Goal: Task Accomplishment & Management: Manage account settings

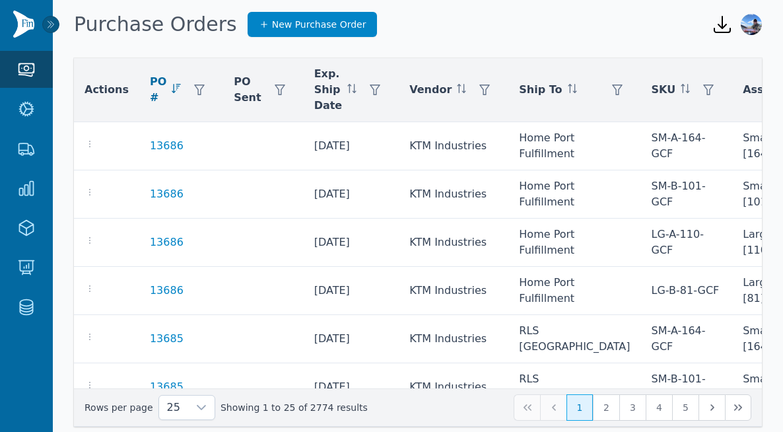
click at [30, 30] on img at bounding box center [23, 24] width 21 height 27
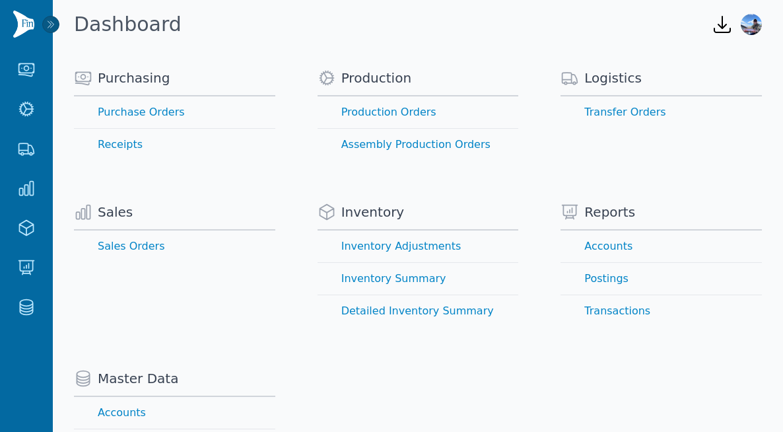
click at [24, 29] on img at bounding box center [23, 24] width 21 height 27
click at [27, 20] on img at bounding box center [23, 24] width 21 height 27
click at [131, 110] on link "Purchase Orders" at bounding box center [174, 112] width 201 height 32
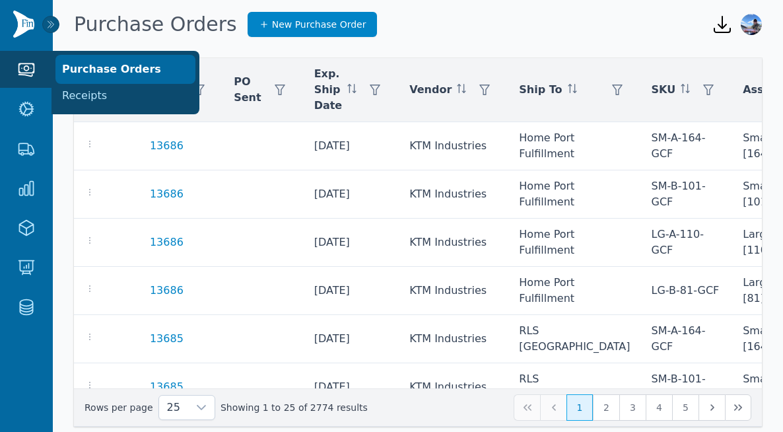
click at [87, 63] on link "Purchase Orders" at bounding box center [125, 69] width 137 height 26
click at [116, 62] on link "Purchase Orders" at bounding box center [125, 69] width 137 height 26
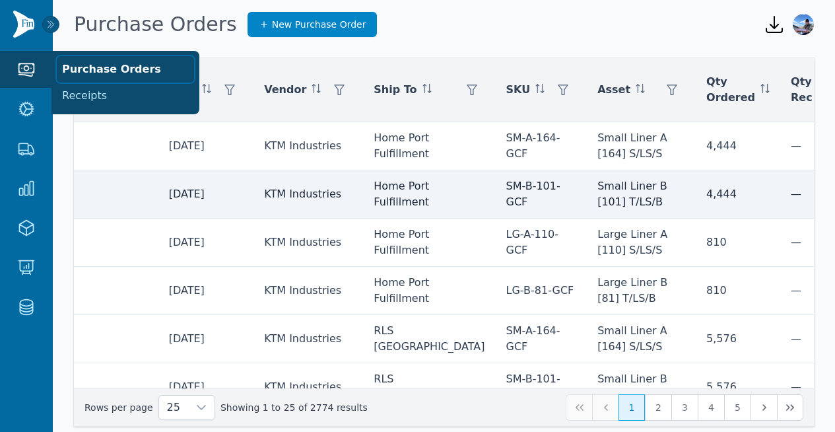
scroll to position [0, 264]
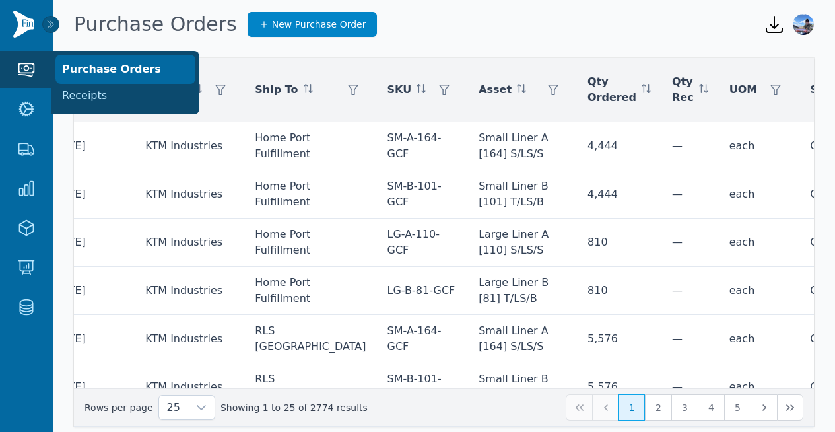
click at [108, 74] on link "Purchase Orders" at bounding box center [125, 69] width 137 height 26
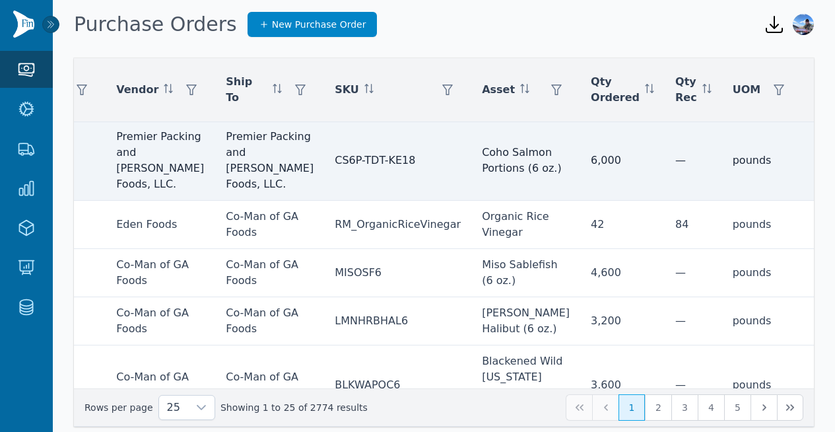
scroll to position [1, 312]
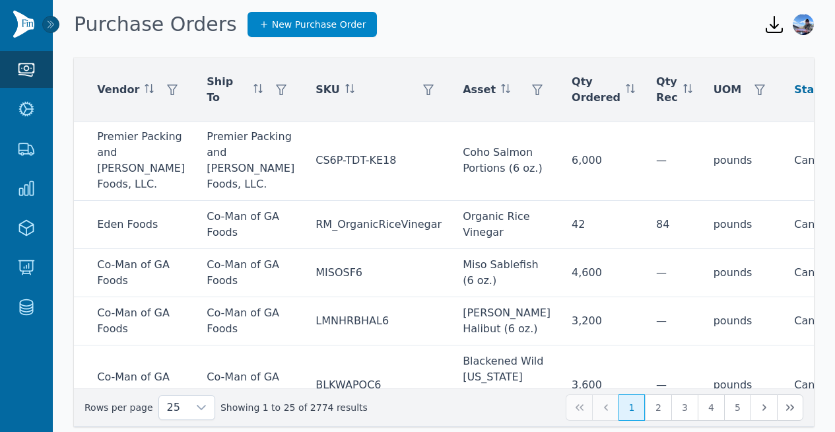
click at [770, 118] on div at bounding box center [771, 125] width 26 height 26
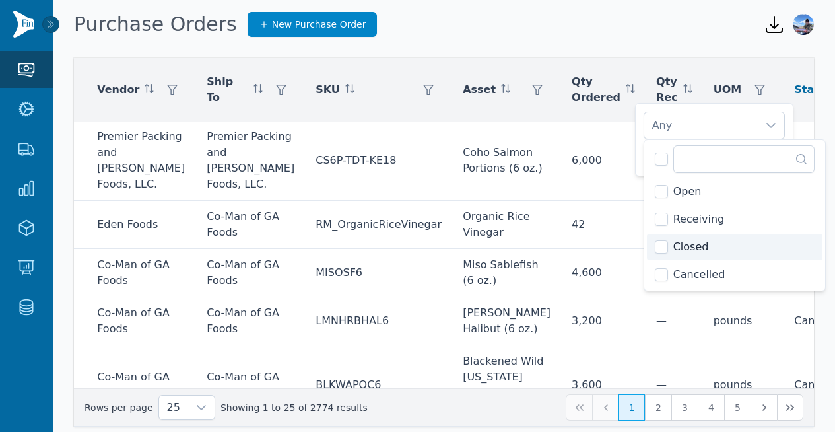
click at [668, 246] on li "Closed" at bounding box center [735, 247] width 176 height 26
click at [668, 194] on li "Open" at bounding box center [735, 191] width 176 height 26
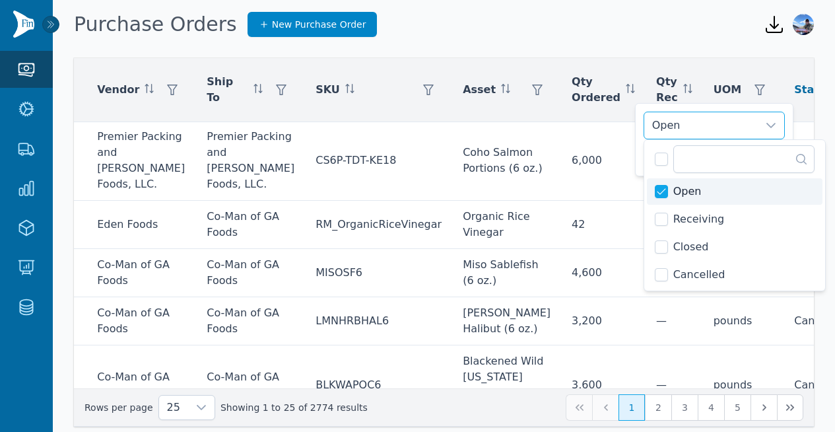
scroll to position [16, 0]
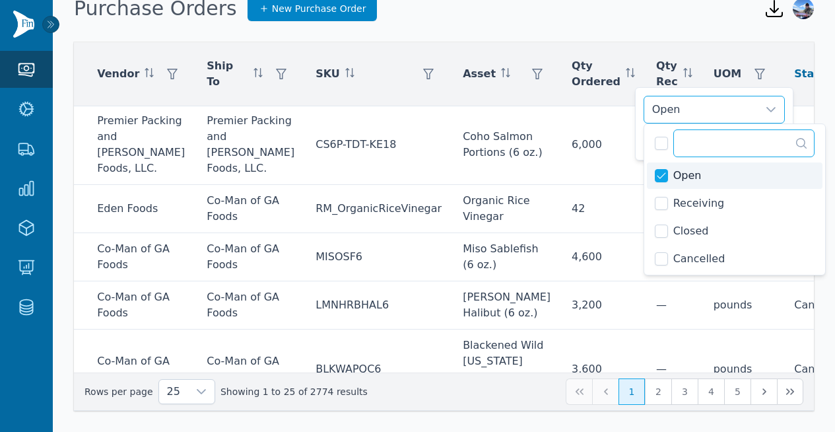
click at [782, 153] on input "text" at bounding box center [743, 143] width 141 height 28
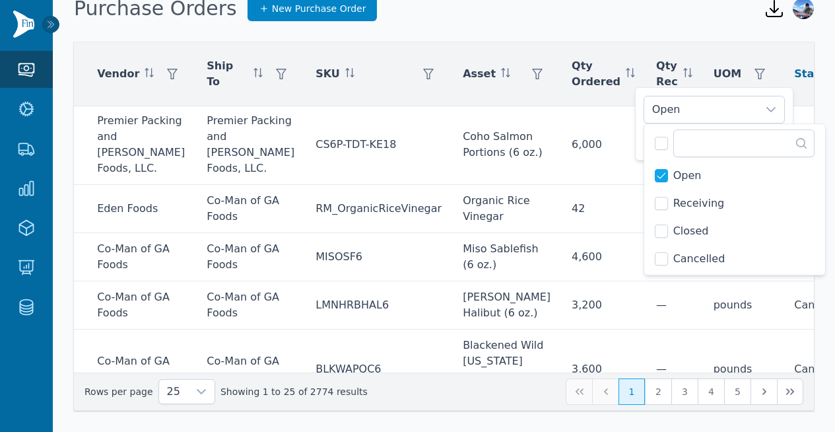
click at [782, 139] on icon at bounding box center [801, 143] width 11 height 11
click at [782, 102] on div "Actions PO # PO Sent Exp. Ship Date Vendor Ship To SKU Asset Qty Ordered Qty Re…" at bounding box center [444, 226] width 782 height 368
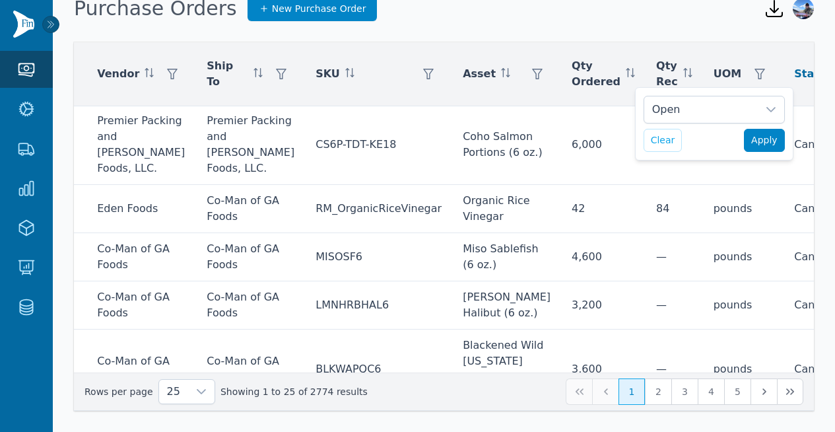
click at [771, 133] on span "Apply" at bounding box center [764, 140] width 26 height 14
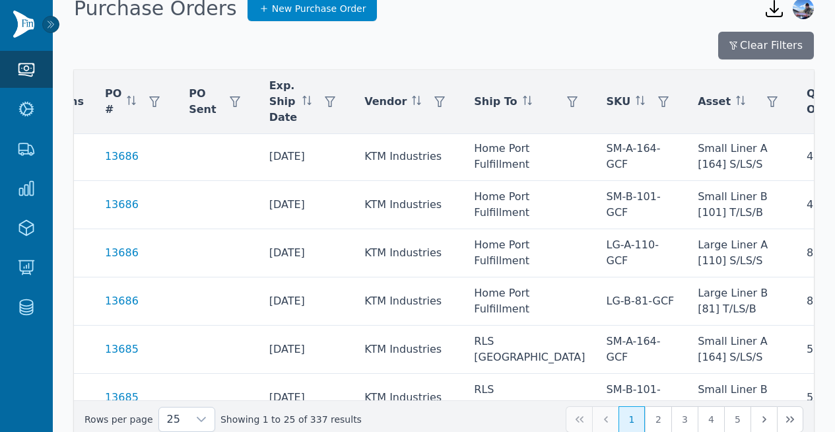
scroll to position [1, 0]
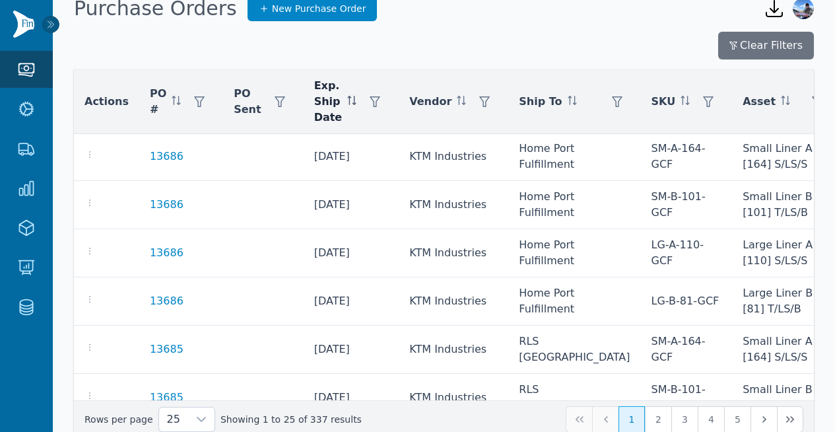
click at [347, 102] on icon at bounding box center [351, 100] width 9 height 9
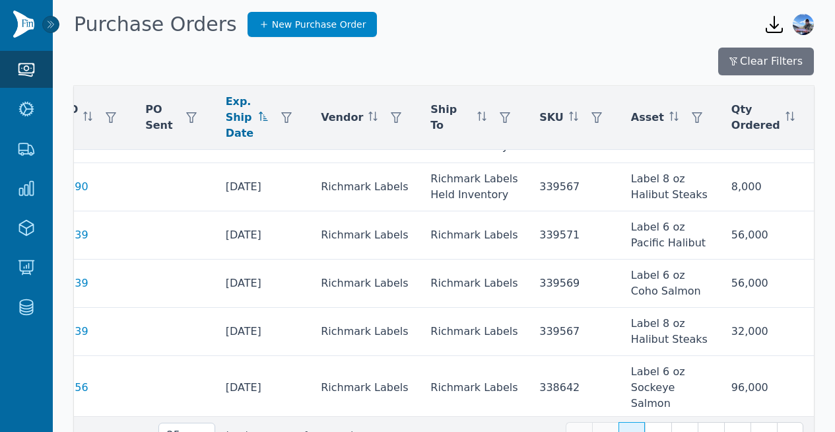
scroll to position [712, 88]
